Goal: Task Accomplishment & Management: Complete application form

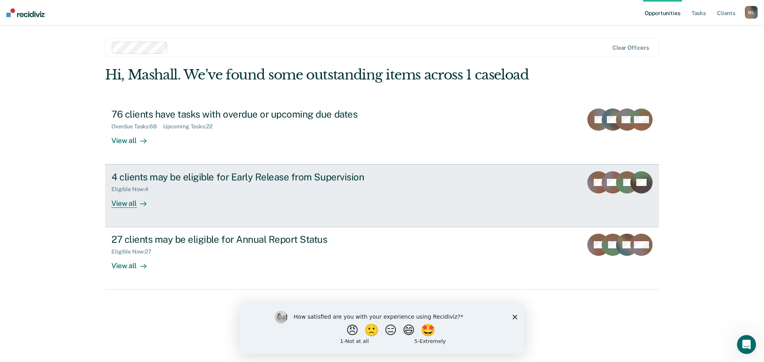
click at [118, 199] on div "View all" at bounding box center [133, 201] width 45 height 16
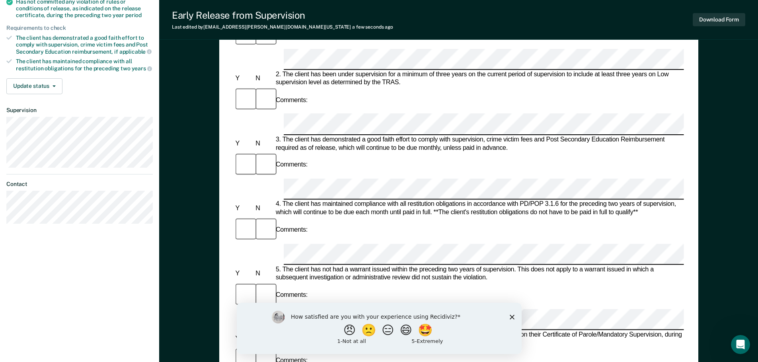
scroll to position [191, 0]
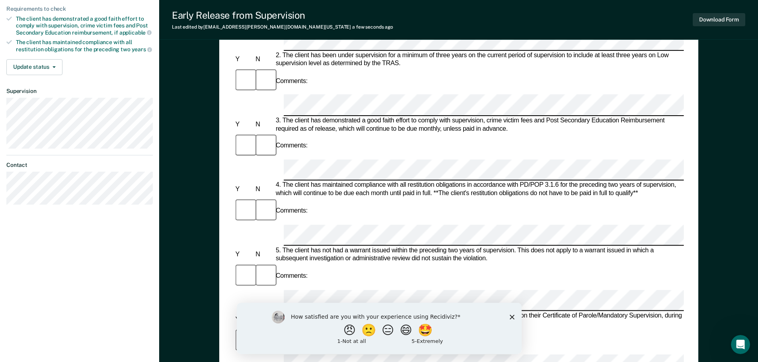
click at [383, 328] on div "Comments:" at bounding box center [459, 341] width 450 height 27
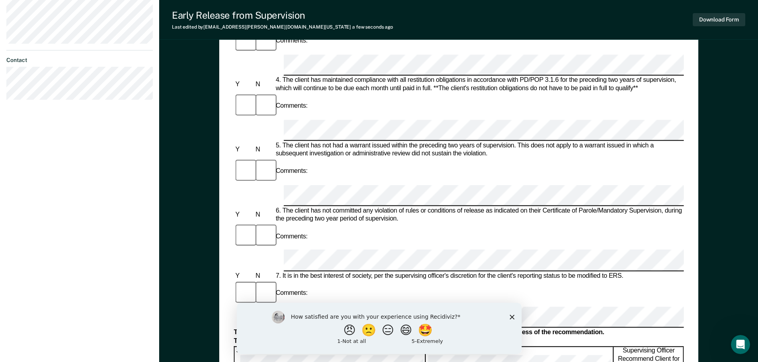
scroll to position [310, 0]
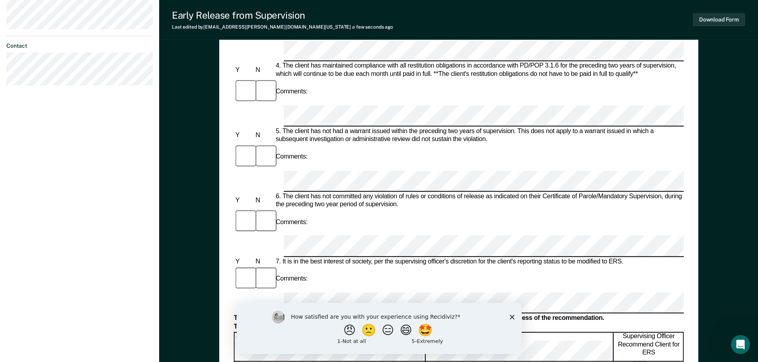
click at [224, 206] on div "Early Release from Supervision (ERS) Checklist, Recommendation, and Determinati…" at bounding box center [458, 68] width 479 height 624
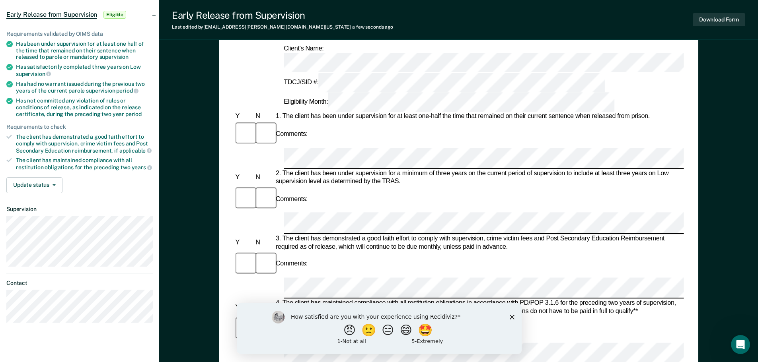
scroll to position [0, 0]
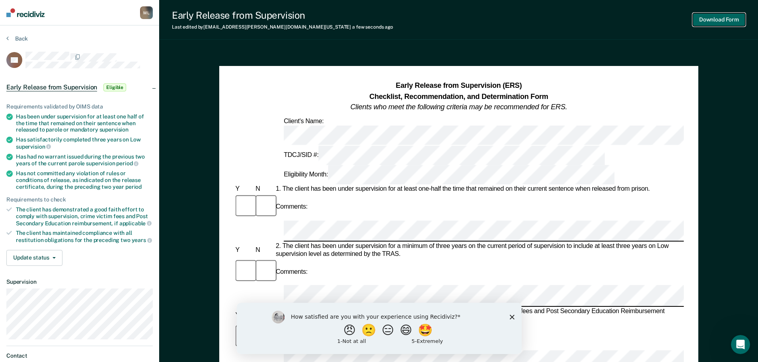
click at [730, 18] on button "Download Form" at bounding box center [719, 19] width 53 height 13
